Goal: Task Accomplishment & Management: Manage account settings

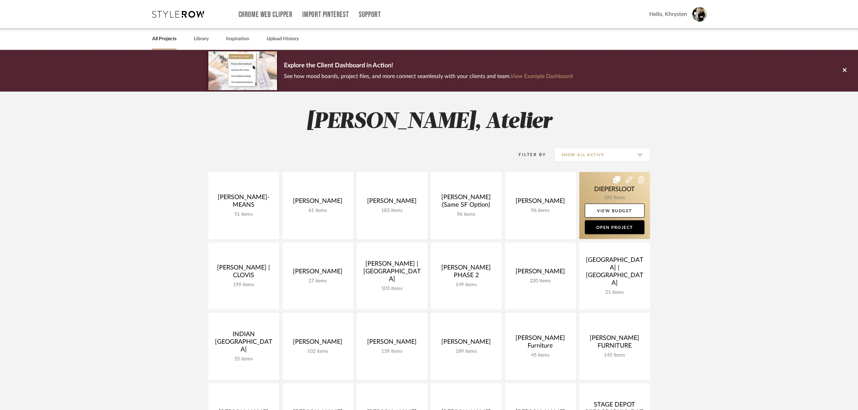
click at [598, 189] on link at bounding box center [614, 205] width 71 height 67
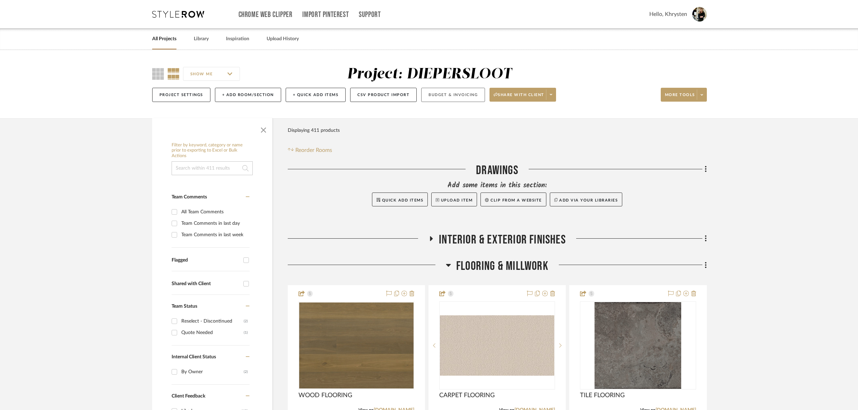
click at [444, 96] on button "Budget & Invoicing" at bounding box center [453, 95] width 64 height 14
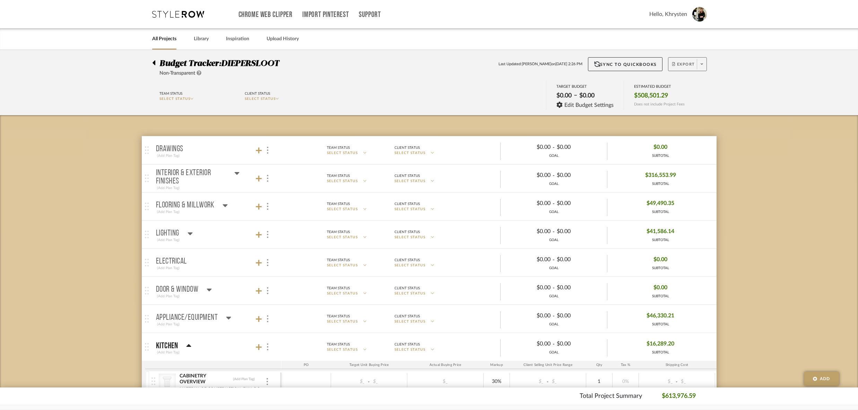
click at [687, 64] on span "Export" at bounding box center [683, 67] width 23 height 10
click at [684, 100] on span "Export Excel" at bounding box center [700, 100] width 52 height 6
click at [154, 62] on icon at bounding box center [153, 62] width 3 height 5
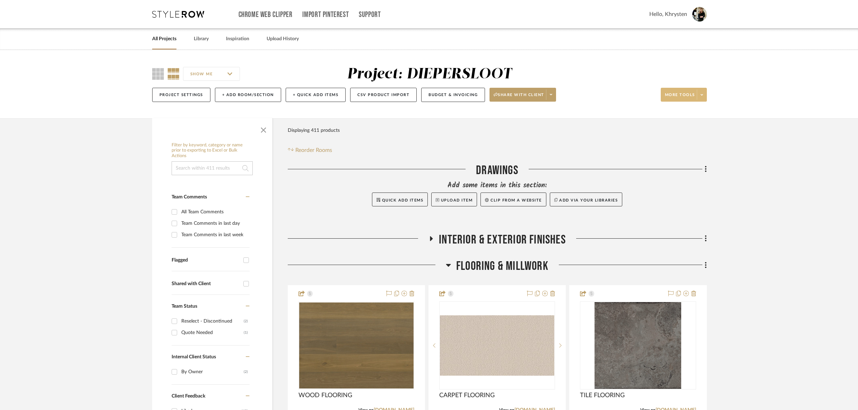
click at [699, 94] on span at bounding box center [702, 94] width 10 height 10
click at [680, 195] on span "Export To Excel" at bounding box center [690, 198] width 45 height 6
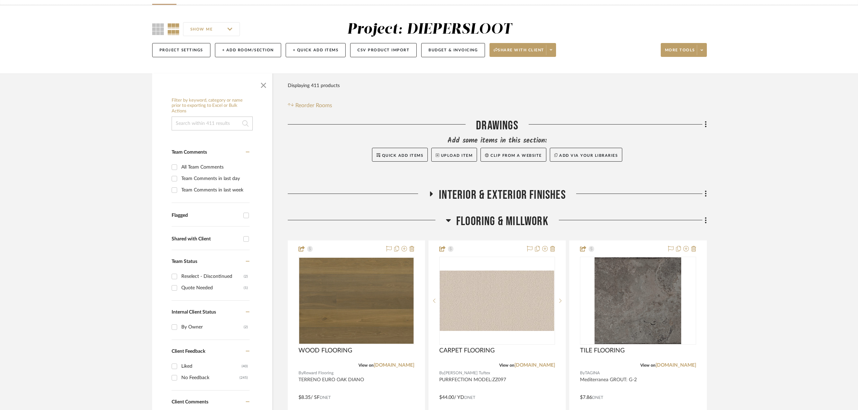
scroll to position [43, 0]
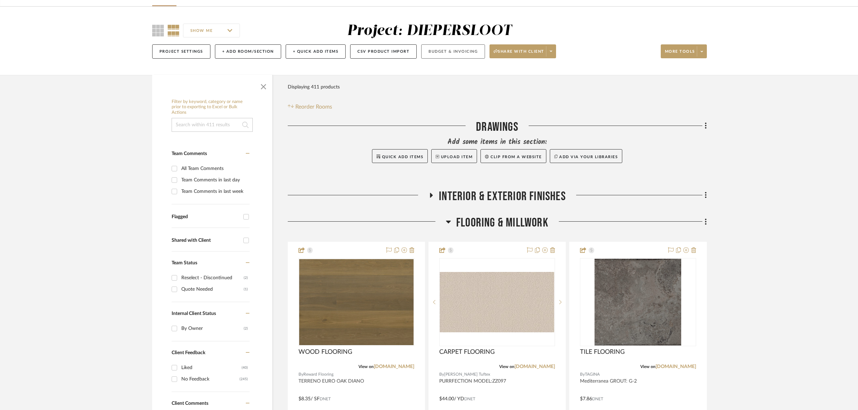
click at [445, 51] on button "Budget & Invoicing" at bounding box center [453, 51] width 64 height 14
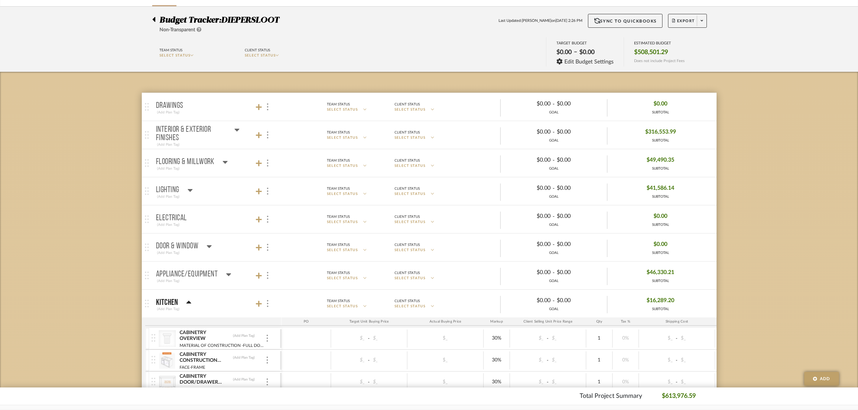
click at [236, 129] on icon at bounding box center [236, 130] width 5 height 3
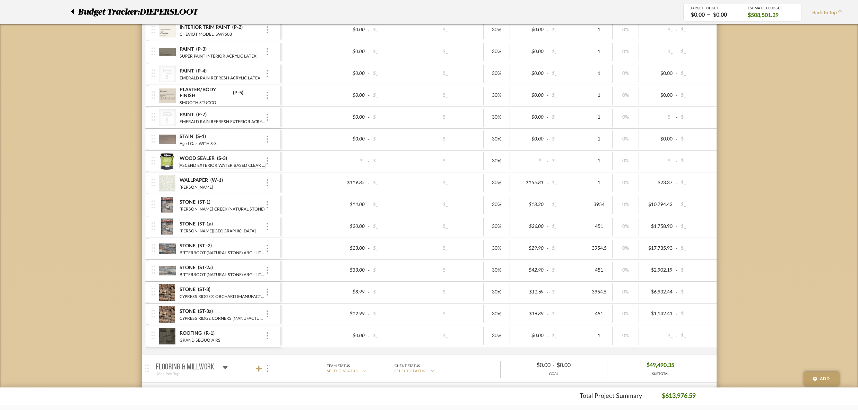
scroll to position [251, 0]
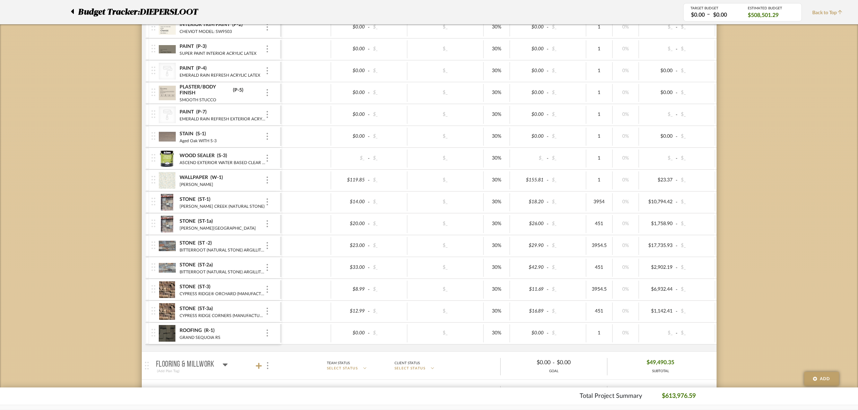
click at [73, 10] on icon at bounding box center [72, 11] width 3 height 5
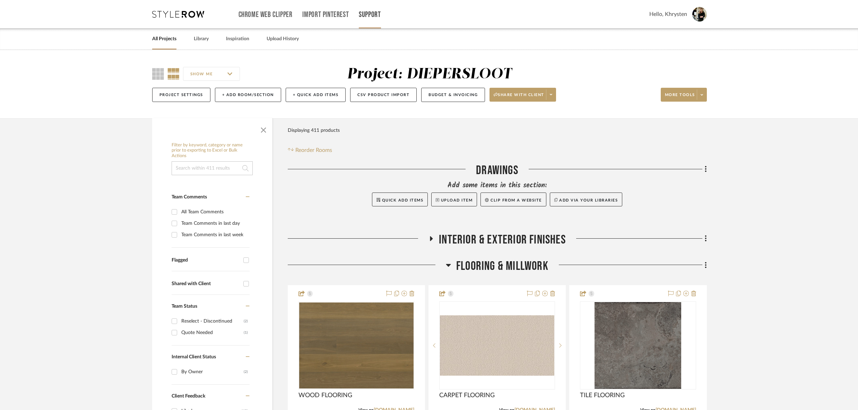
click at [371, 14] on link "Support" at bounding box center [370, 15] width 22 height 6
click at [382, 79] on span "Contact Us" at bounding box center [385, 79] width 40 height 6
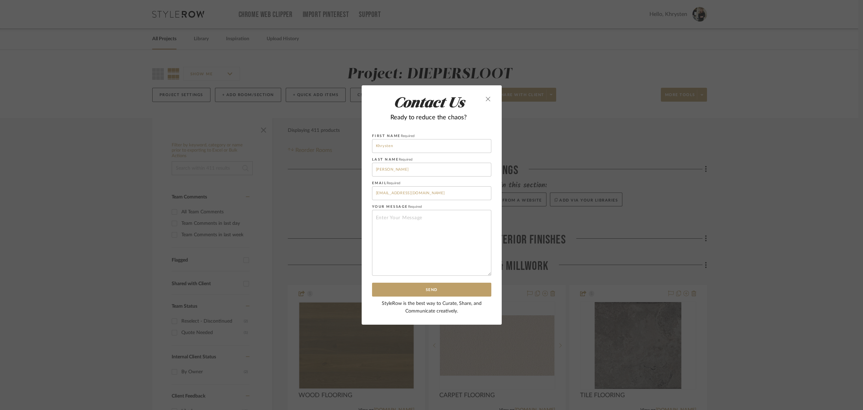
click at [488, 99] on icon "close" at bounding box center [488, 99] width 6 height 6
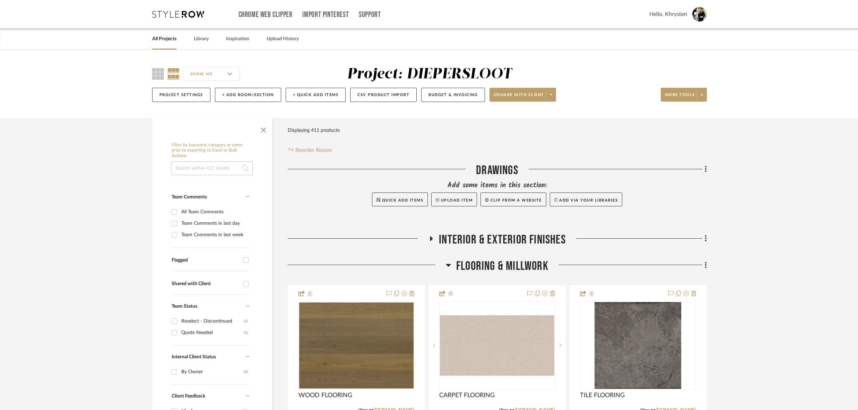
click at [671, 14] on span "Hello, Khrysten" at bounding box center [668, 14] width 38 height 8
click at [132, 17] on div at bounding box center [429, 205] width 858 height 410
click at [432, 238] on icon at bounding box center [431, 238] width 8 height 5
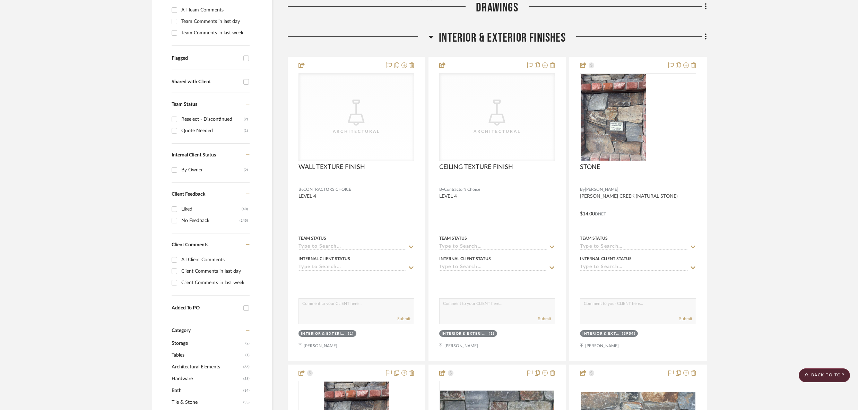
scroll to position [200, 0]
